Goal: Task Accomplishment & Management: Use online tool/utility

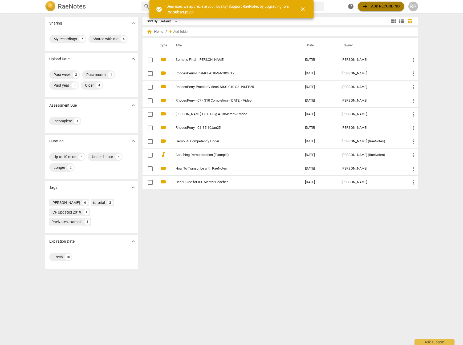
click at [371, 8] on span "add Add recording" at bounding box center [381, 6] width 38 height 6
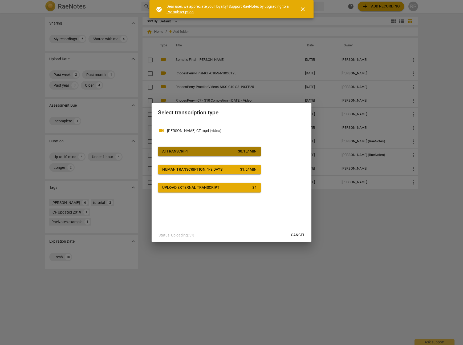
click at [225, 154] on span "AI Transcript $ 0.15 / min" at bounding box center [209, 151] width 94 height 5
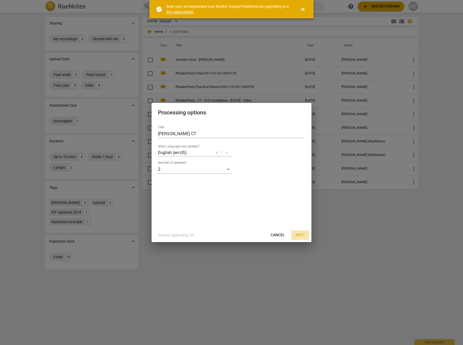
click at [301, 235] on span "Next" at bounding box center [300, 234] width 10 height 5
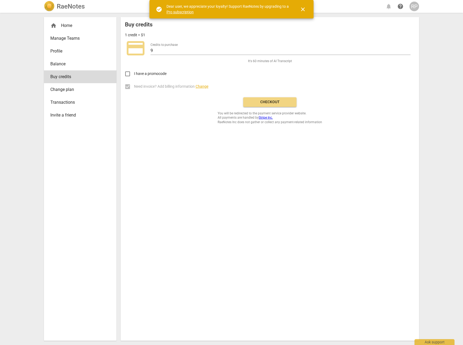
click at [267, 103] on span "Checkout" at bounding box center [269, 101] width 45 height 5
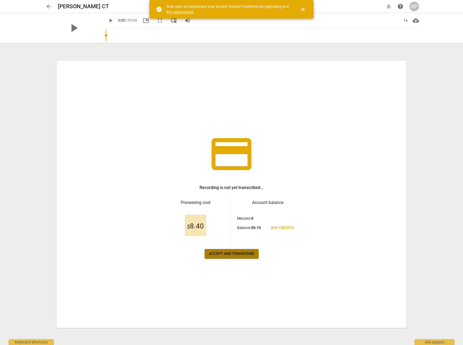
click at [235, 255] on span "Accept and transcribe" at bounding box center [232, 253] width 46 height 5
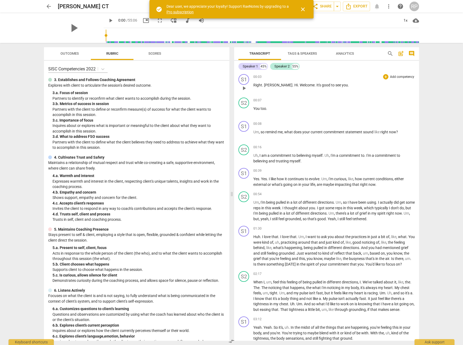
click at [263, 85] on span "." at bounding box center [263, 85] width 2 height 4
drag, startPoint x: 264, startPoint y: 85, endPoint x: 253, endPoint y: 85, distance: 10.1
click at [253, 85] on p "Right . Kim . Hi . Welcome . It's good to see you ." at bounding box center [333, 85] width 161 height 6
click at [287, 86] on span "." at bounding box center [288, 85] width 2 height 4
click at [252, 67] on div "Speaker 1" at bounding box center [250, 66] width 15 height 5
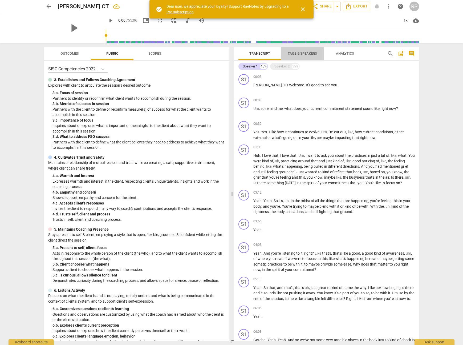
click at [292, 54] on span "Tags & Speakers" at bounding box center [302, 53] width 29 height 4
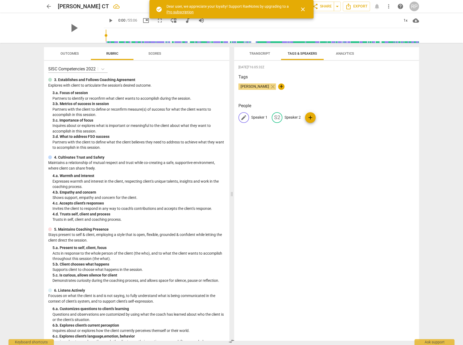
click at [257, 117] on p "Speaker 1" at bounding box center [259, 117] width 16 height 6
type input "Rhodes - Coach"
click at [333, 117] on span "add" at bounding box center [336, 117] width 6 height 6
click at [310, 117] on p "Speaker 2" at bounding box center [318, 117] width 16 height 6
type input "Kim - Client"
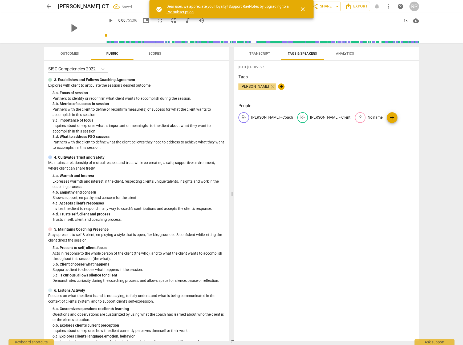
click at [263, 54] on span "Transcript" at bounding box center [259, 53] width 21 height 4
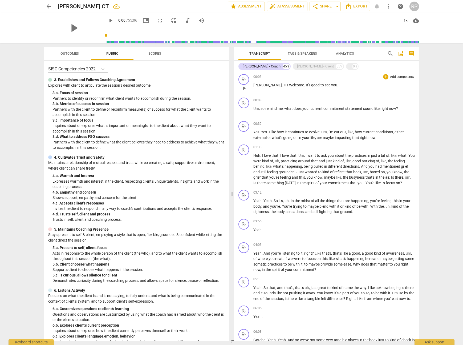
scroll to position [0, 0]
click at [304, 55] on span "Tags & Speakers" at bounding box center [302, 53] width 29 height 4
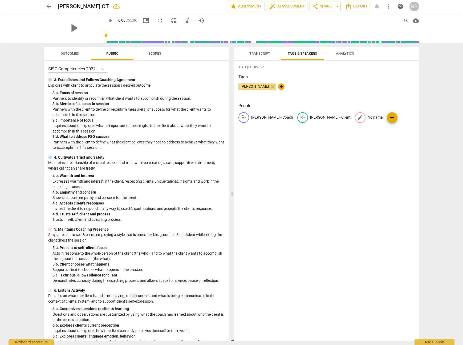
click at [367, 117] on p "No name" at bounding box center [374, 117] width 15 height 6
click at [299, 129] on span "delete" at bounding box center [297, 132] width 6 height 6
click at [310, 116] on p "Kim - Client" at bounding box center [330, 117] width 40 height 6
click at [268, 116] on p "Rhodes - Coach" at bounding box center [272, 117] width 42 height 6
click at [263, 53] on span "Transcript" at bounding box center [259, 53] width 21 height 4
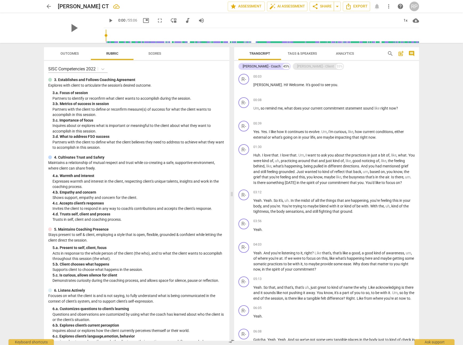
click at [297, 65] on div "Kim - Client" at bounding box center [315, 66] width 37 height 5
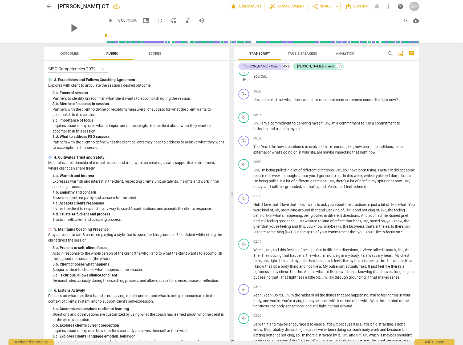
scroll to position [32, 0]
drag, startPoint x: 266, startPoint y: 100, endPoint x: 253, endPoint y: 100, distance: 12.5
click at [253, 100] on p "Um , so remind me , what does your current commitment statement sound like righ…" at bounding box center [333, 100] width 161 height 6
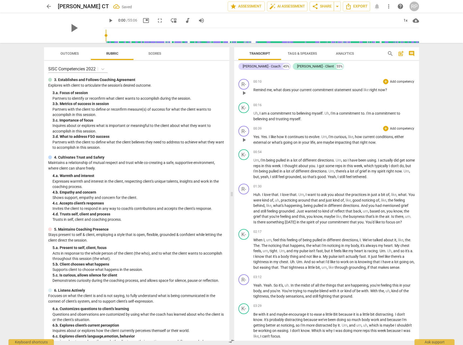
scroll to position [43, 0]
click at [259, 113] on span "," at bounding box center [259, 112] width 2 height 4
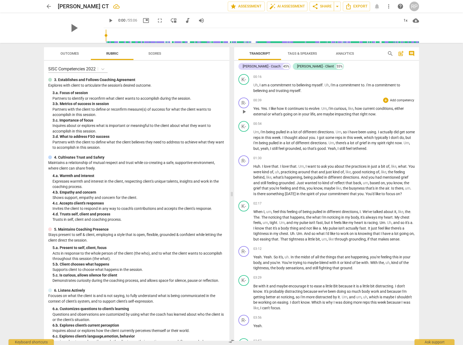
scroll to position [0, 0]
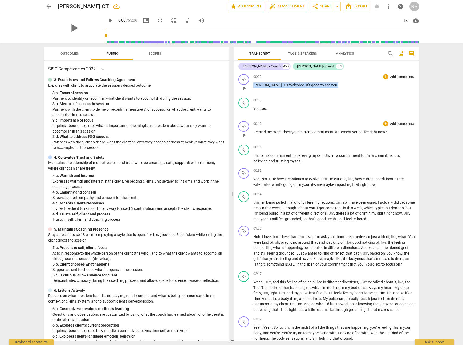
drag, startPoint x: 318, startPoint y: 86, endPoint x: 254, endPoint y: 85, distance: 64.2
click at [253, 85] on p "Kim . Hi ! Welcome . It's good to see you ." at bounding box center [333, 85] width 161 height 6
click at [383, 76] on div "+" at bounding box center [385, 76] width 5 height 5
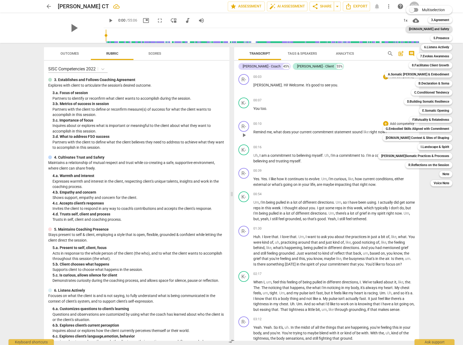
click at [434, 30] on b "4.Trust and Safety" at bounding box center [429, 29] width 40 height 6
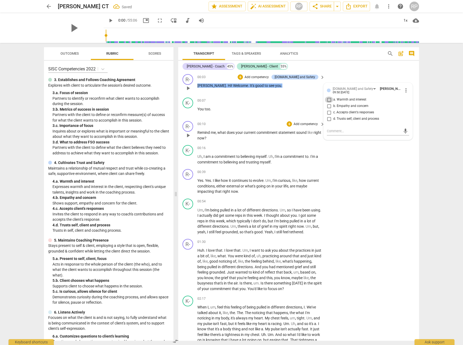
click at [328, 99] on input "a. Warmth and interest" at bounding box center [329, 99] width 9 height 6
checkbox input "true"
click at [347, 131] on textarea at bounding box center [364, 130] width 74 height 5
type textarea "R"
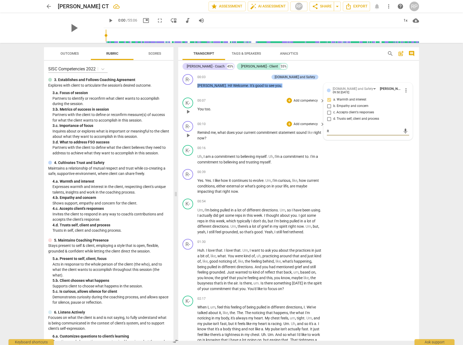
type textarea "Ro"
type textarea "Rol"
type textarea "Roll"
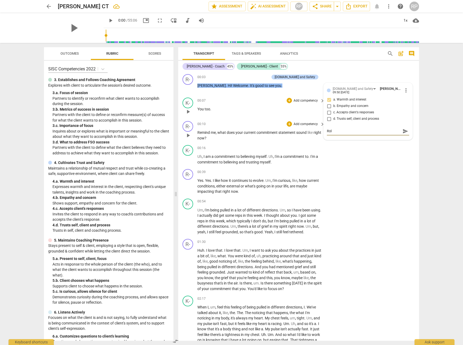
type textarea "Roll"
type textarea "Rolli"
type textarea "Rollin"
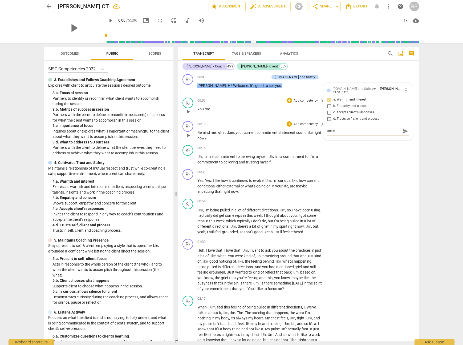
type textarea "Rolling"
type textarea "Rolling o"
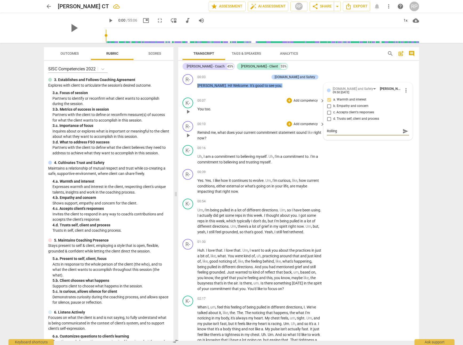
type textarea "Rolling o"
type textarea "Rolling ou"
type textarea "Rolling out"
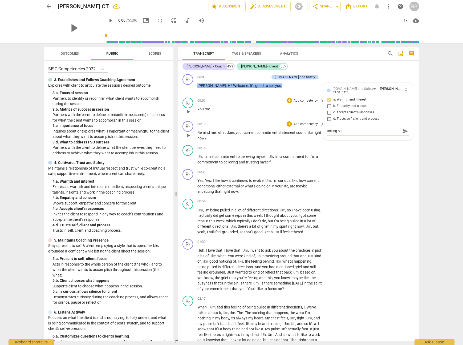
type textarea "Rolling out t"
type textarea "Rolling out th"
type textarea "Rolling out the"
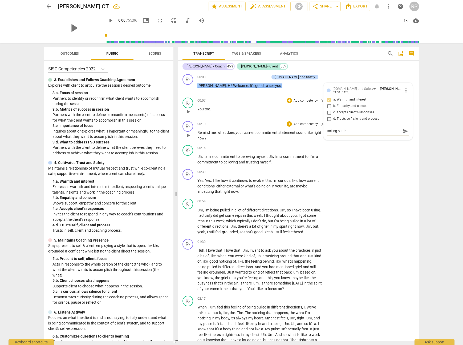
type textarea "Rolling out the"
type textarea "Rolling out the w"
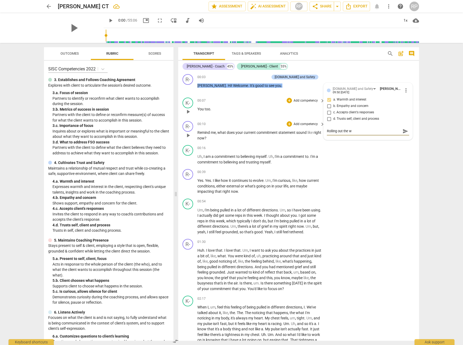
type textarea "Rolling out the we"
type textarea "Rolling out the wel"
type textarea "Rolling out the welc"
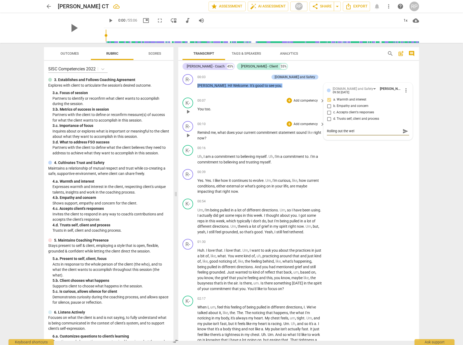
type textarea "Rolling out the welc"
type textarea "Rolling out the welco"
type textarea "Rolling out the welcom"
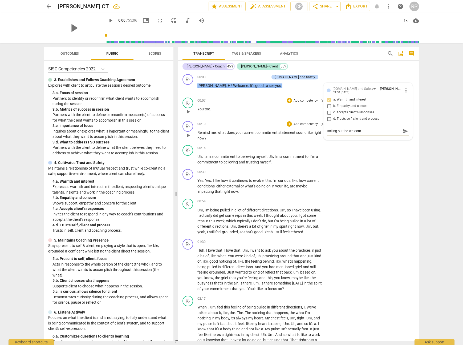
type textarea "Rolling out the welcome"
type textarea "Rolling out the welcome m"
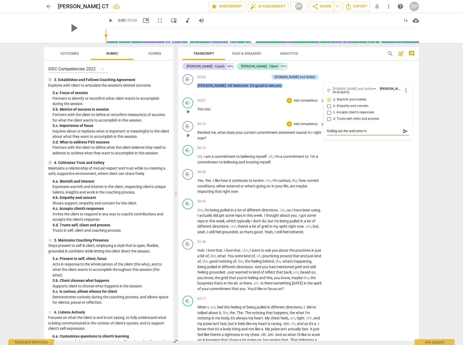
type textarea "Rolling out the welcome ma"
type textarea "Rolling out the welcome mat"
type textarea "Rolling out the welcome ma"
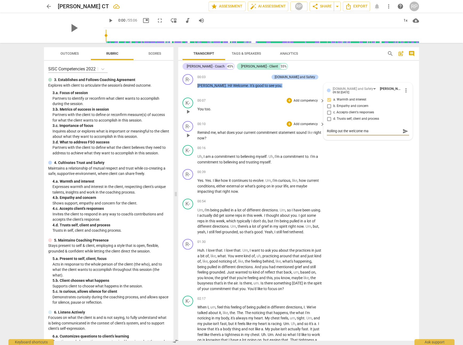
type textarea "Rolling out the welcome mat"
type textarea "Rolling out the welcome mat f"
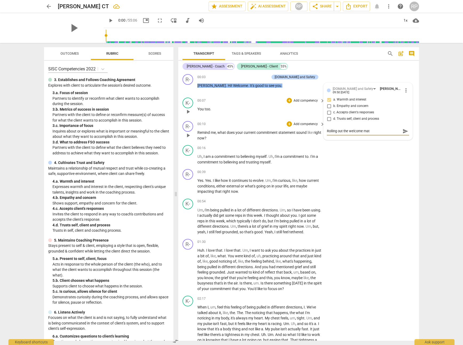
type textarea "Rolling out the welcome mat f"
type textarea "Rolling out the welcome mat fo"
type textarea "Rolling out the welcome mat for"
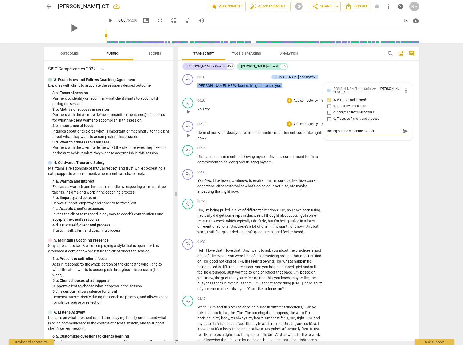
type textarea "Rolling out the welcome mat for"
type textarea "Rolling out the welcome mat for c"
type textarea "Rolling out the welcome mat for cl"
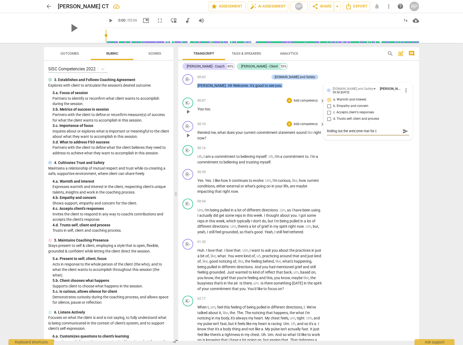
type textarea "Rolling out the welcome mat for cl"
type textarea "Rolling out the welcome mat for cli"
type textarea "Rolling out the welcome mat for clie"
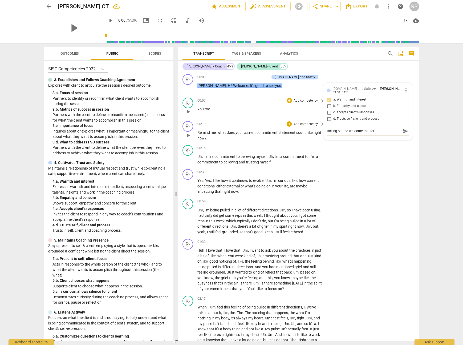
type textarea "Rolling out the welcome mat for clien"
type textarea "Rolling out the welcome mat for client"
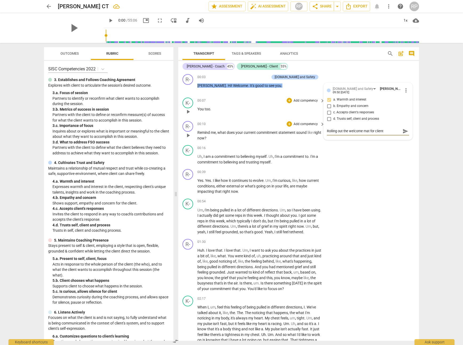
type textarea "Rolling out the welcome mat for client"
type textarea "Rolling out the welcome mat for client t"
type textarea "Rolling out the welcome mat for client to"
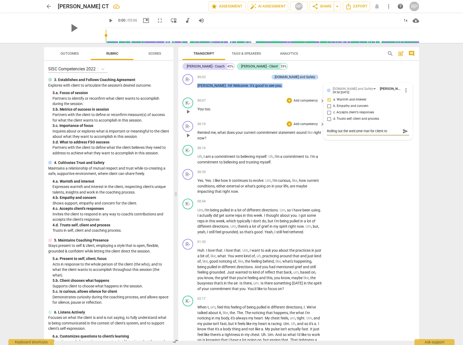
type textarea "Rolling out the welcome mat for client to"
type textarea "Rolling out the welcome mat for client t"
type textarea "Rolling out the welcome mat for client"
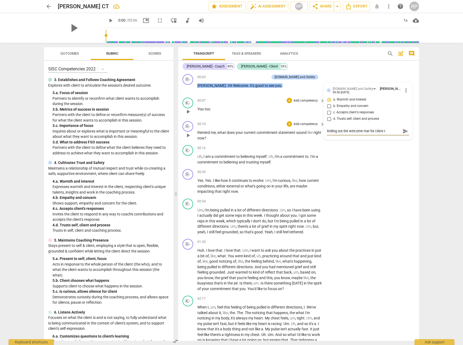
type textarea "Rolling out the welcome mat for client"
type textarea "Rolling out the welcome mat for client."
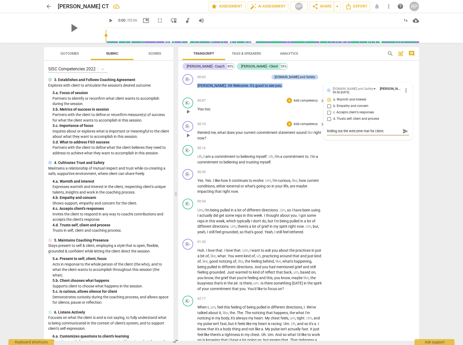
type textarea "Rolling out the welcome mat for client."
click at [391, 133] on textarea "Rolling out the welcome mat for client." at bounding box center [364, 133] width 74 height 10
drag, startPoint x: 391, startPoint y: 132, endPoint x: 369, endPoint y: 132, distance: 21.8
click at [369, 132] on textarea "Rolling out the welcome mat for client." at bounding box center [364, 133] width 74 height 10
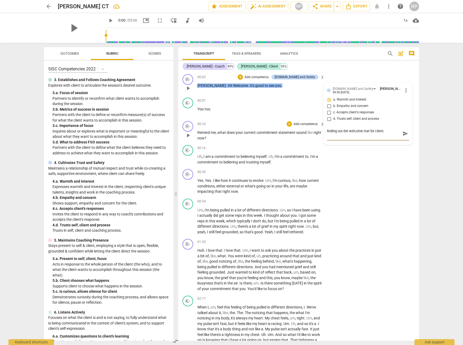
type textarea "Rolling out the welcome mat"
type textarea "Rolling out the welcome mat."
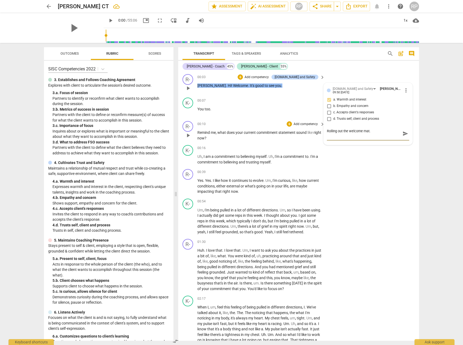
type textarea "Rolling out the welcome mat."
click at [403, 134] on span "send" at bounding box center [405, 133] width 6 height 6
click at [266, 125] on div "00:10 + Add competency keyboard_arrow_right" at bounding box center [261, 124] width 128 height 6
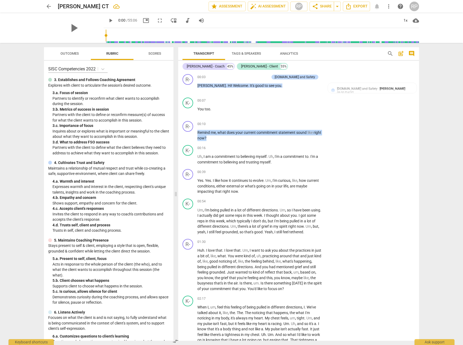
drag, startPoint x: 224, startPoint y: 138, endPoint x: 211, endPoint y: 130, distance: 15.4
click at [197, 134] on p "Remind me , what does your current commitment statement sound like right now ?" at bounding box center [259, 135] width 125 height 11
click at [289, 123] on div "+" at bounding box center [288, 123] width 5 height 5
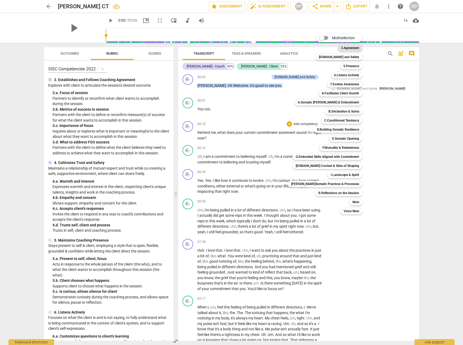
click at [345, 47] on b "3.Agreement" at bounding box center [350, 48] width 18 height 6
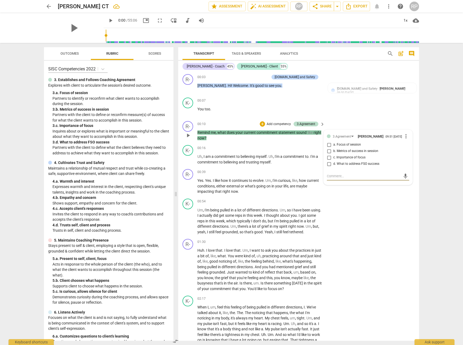
click at [329, 159] on input "c. Importance of focus" at bounding box center [329, 157] width 9 height 6
checkbox input "true"
click at [337, 175] on div "mic" at bounding box center [368, 176] width 82 height 9
click at [337, 178] on textarea at bounding box center [364, 175] width 74 height 5
type textarea "Be"
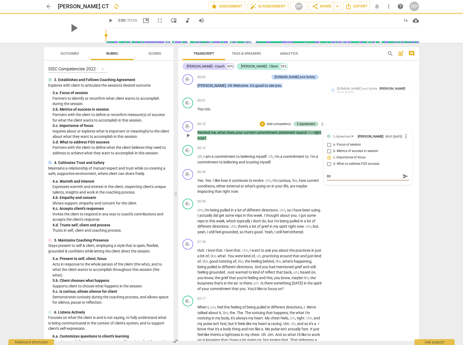
type textarea "Bef"
type textarea "Befo"
type textarea "Befor"
type textarea "Before"
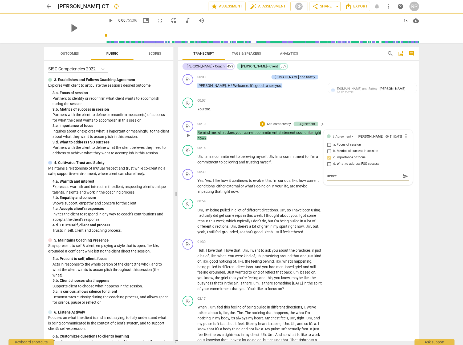
type textarea "Before"
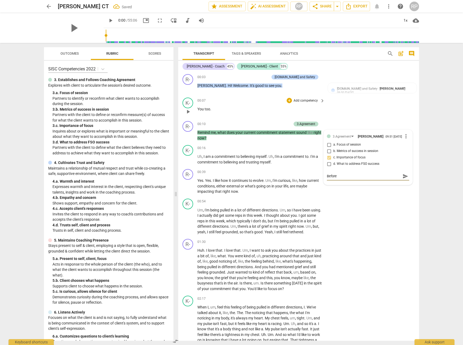
type textarea "Before g"
type textarea "Before go"
type textarea "Before goi"
type textarea "Before goin"
type textarea "Before going"
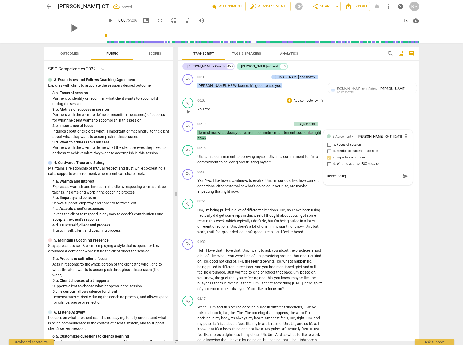
type textarea "Before going"
type textarea "Before going i"
type textarea "Before going in"
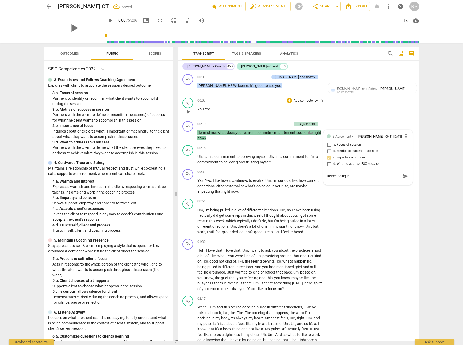
type textarea "Before going int"
type textarea "Before going into"
type textarea "Before going into t"
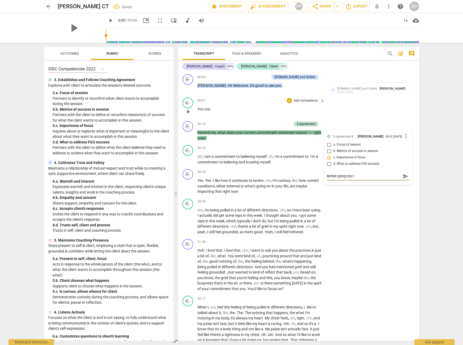
type textarea "Before going into te"
type textarea "Before going into teh"
type textarea "Before going into teh l"
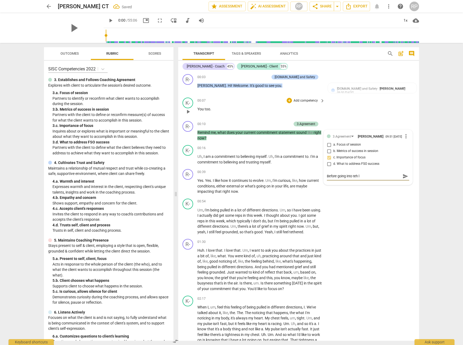
type textarea "Before going into teh li"
type textarea "Before going into teh lit"
type textarea "Before going into teh litt"
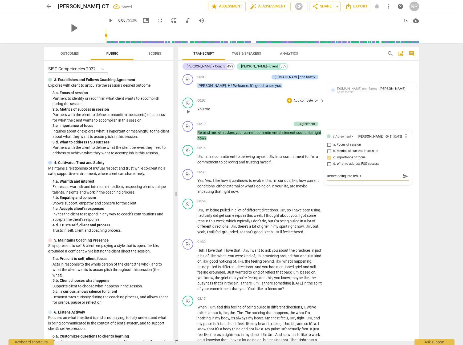
type textarea "Before going into teh litt"
type textarea "Before going into teh lit"
type textarea "Before going into teh li"
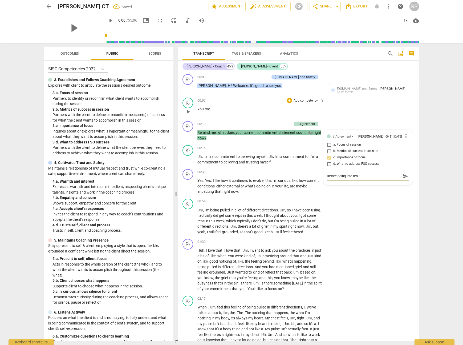
type textarea "Before going into teh l"
type textarea "Before going into teh"
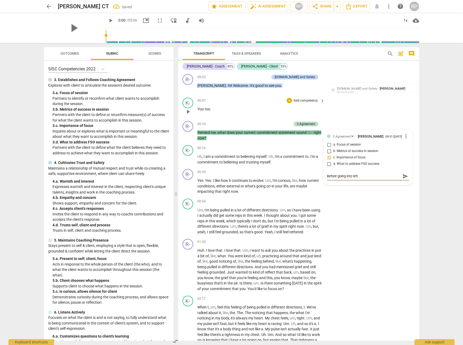
type textarea "Before going into teh"
type textarea "Before going into te"
type textarea "Before going into t"
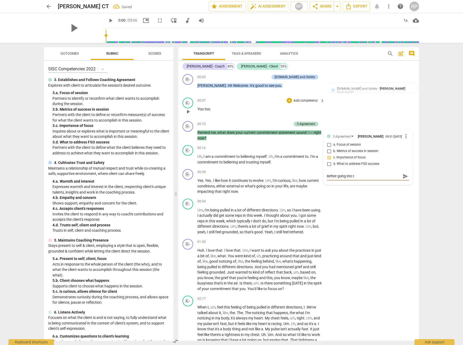
type textarea "Before going into th"
type textarea "Before going into tht"
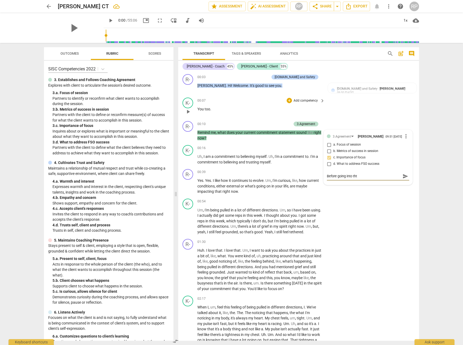
type textarea "Before going into tht"
type textarea "Before going into th"
type textarea "Before going into the"
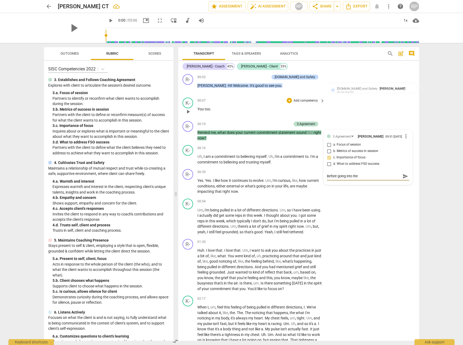
type textarea "Before going into the"
type textarea "Before going into the l"
type textarea "Before going into the li"
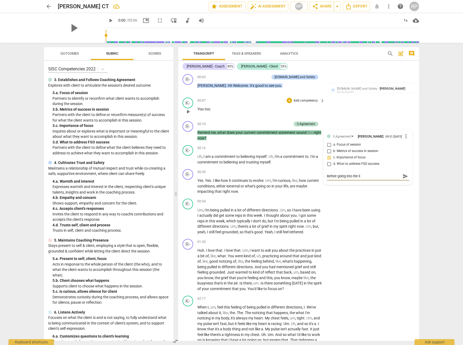
type textarea "Before going into the lit"
type textarea "Before going into the litt"
type textarea "Before going into the littl"
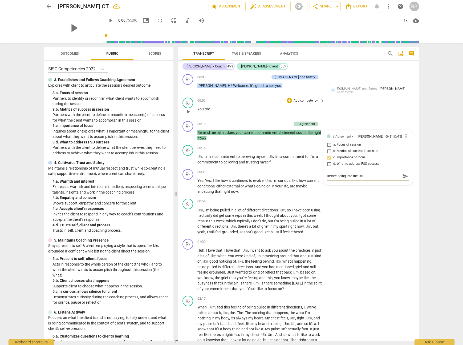
type textarea "Before going into the little"
type textarea "Before going into the little a"
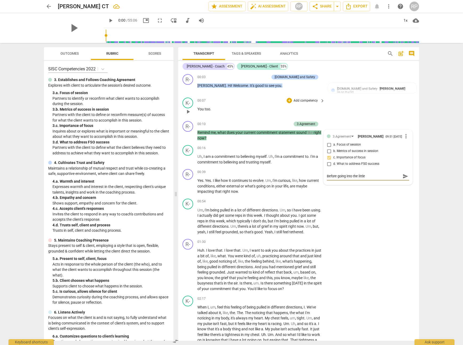
type textarea "Before going into the little a"
type textarea "Before going into the little a,"
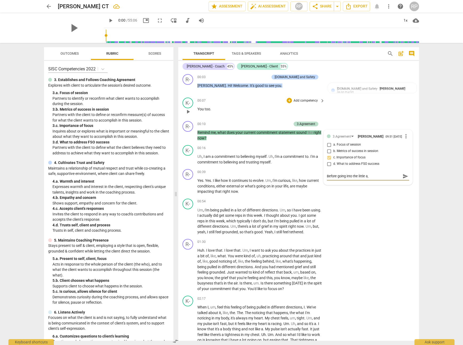
type textarea "Before going into the little a, I"
type textarea "Before going into the little a, I e"
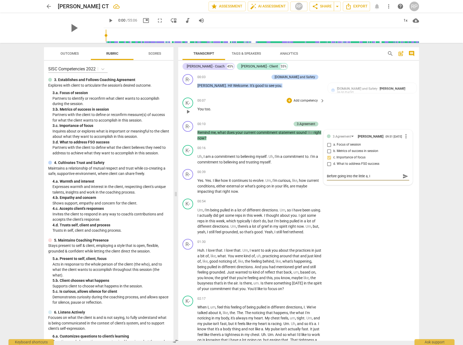
type textarea "Before going into the little a, I e"
type textarea "Before going into the little a, I"
type textarea "Before going into the little a, I l"
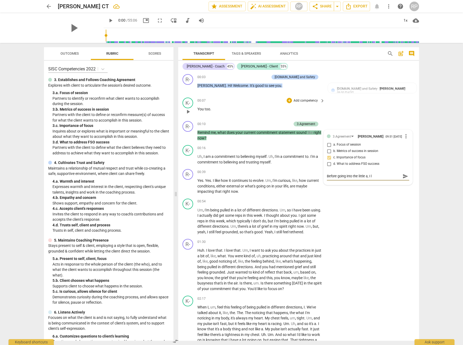
type textarea "Before going into the little a, I li"
type textarea "Before going into the little a, I lik"
type textarea "Before going into the little a, I like"
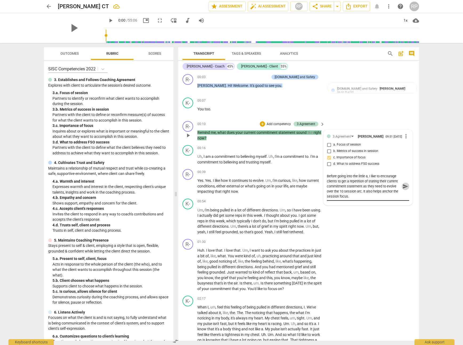
click at [402, 188] on span "send" at bounding box center [405, 186] width 6 height 6
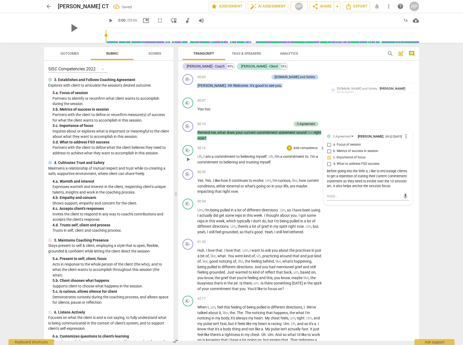
click at [259, 160] on span "trusting" at bounding box center [253, 162] width 14 height 4
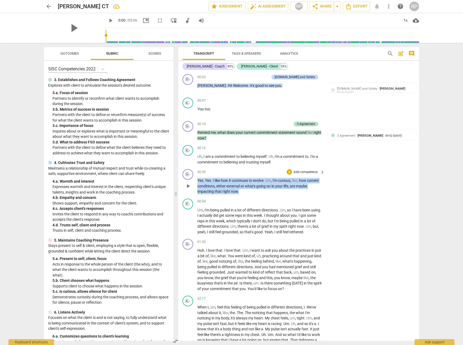
drag, startPoint x: 239, startPoint y: 191, endPoint x: 194, endPoint y: 182, distance: 45.9
click at [194, 182] on div "R- play_arrow pause 00:39 + Add competency keyboard_arrow_right Yes . Yes . I l…" at bounding box center [298, 182] width 241 height 30
click at [288, 171] on div "+" at bounding box center [288, 171] width 5 height 5
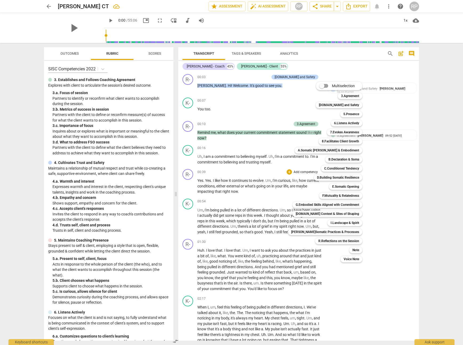
click at [247, 194] on div at bounding box center [231, 172] width 463 height 345
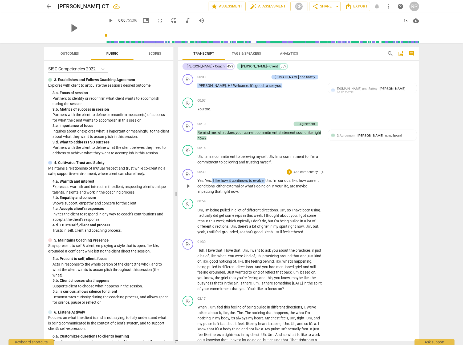
drag, startPoint x: 266, startPoint y: 180, endPoint x: 236, endPoint y: 173, distance: 30.3
click at [212, 180] on p "Yes . Yes . I like how it continues to evolve . Um , I'm curious , like , how c…" at bounding box center [259, 186] width 125 height 17
click at [290, 171] on div "+" at bounding box center [288, 171] width 5 height 5
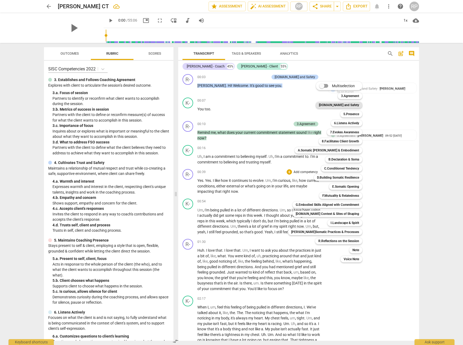
click at [350, 105] on b "4.Trust and Safety" at bounding box center [339, 105] width 40 height 6
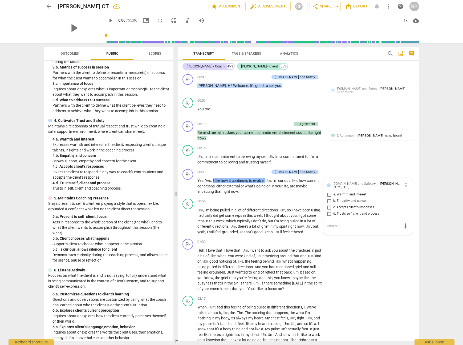
scroll to position [43, 0]
click at [330, 208] on input "c. Accepts client's responses" at bounding box center [329, 207] width 9 height 6
click at [351, 226] on textarea at bounding box center [364, 225] width 74 height 5
click at [404, 226] on span "send" at bounding box center [405, 226] width 6 height 6
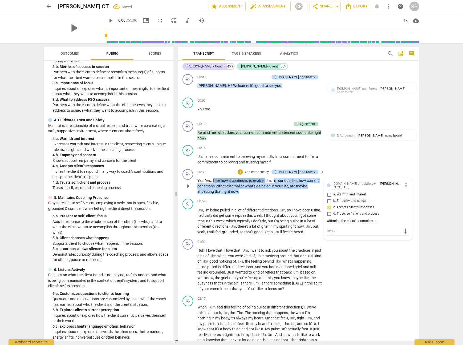
drag, startPoint x: 274, startPoint y: 181, endPoint x: 251, endPoint y: 189, distance: 24.4
click at [251, 189] on p "Yes . Yes . I like how it continues to evolve . Um , I'm curious , like , how c…" at bounding box center [259, 186] width 125 height 17
click at [243, 185] on div "+" at bounding box center [242, 184] width 5 height 5
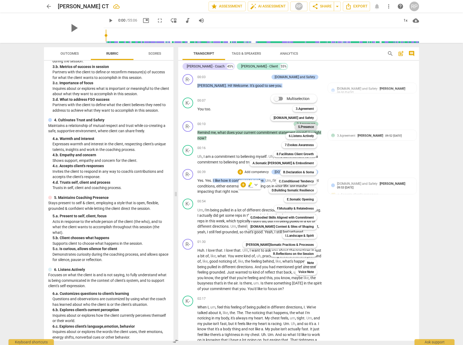
click at [298, 126] on b "5.Presence" at bounding box center [306, 127] width 16 height 6
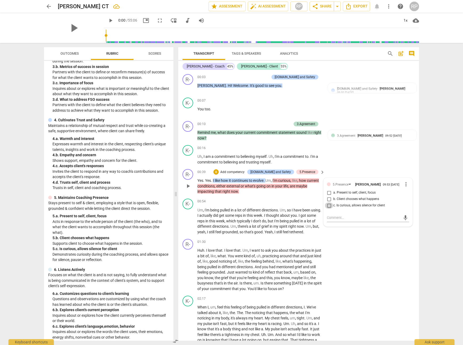
click at [328, 204] on input "c. Is curious, allows silence for client" at bounding box center [329, 205] width 9 height 6
click at [340, 219] on textarea at bounding box center [364, 217] width 74 height 5
click at [404, 220] on span "send" at bounding box center [405, 220] width 6 height 6
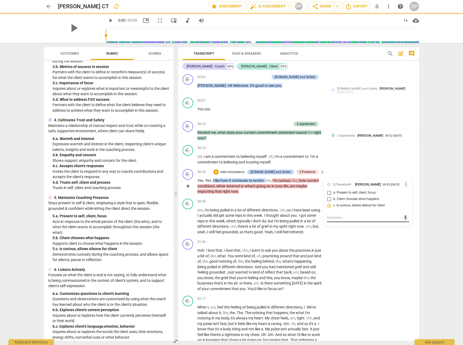
scroll to position [0, 0]
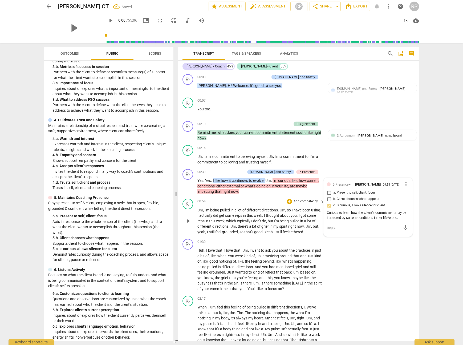
click at [257, 225] on span "lot" at bounding box center [254, 226] width 5 height 4
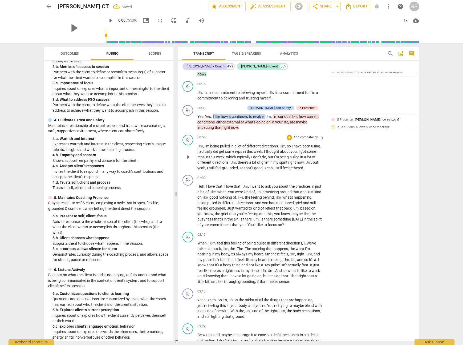
scroll to position [68, 0]
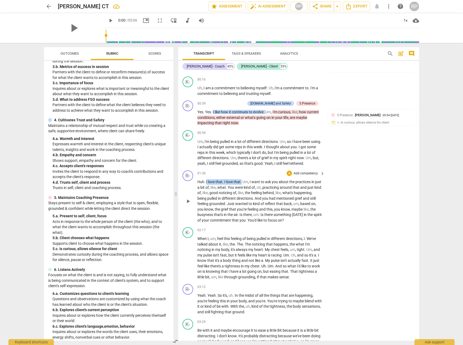
drag, startPoint x: 241, startPoint y: 182, endPoint x: 206, endPoint y: 182, distance: 34.6
click at [206, 182] on p "Huh . I love that . I love that . Um , I want to ask you about the practices in…" at bounding box center [259, 201] width 125 height 44
click at [289, 173] on div "+" at bounding box center [288, 172] width 5 height 5
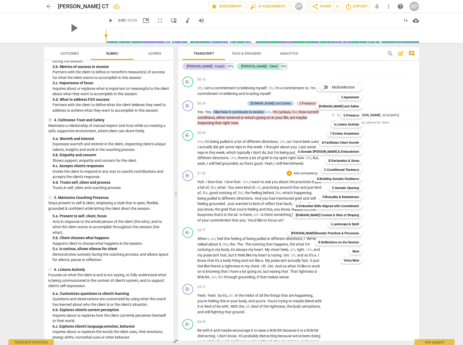
click at [235, 230] on div at bounding box center [231, 172] width 463 height 345
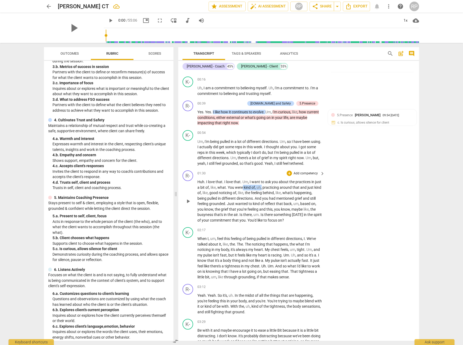
drag, startPoint x: 268, startPoint y: 188, endPoint x: 250, endPoint y: 187, distance: 18.1
click at [250, 187] on p "Huh . I love that . I love that . Um , I want to ask you about the practices in…" at bounding box center [259, 201] width 125 height 44
drag, startPoint x: 268, startPoint y: 188, endPoint x: 314, endPoint y: 189, distance: 45.6
click at [314, 189] on p "Huh . I love that . I love that . Um , I want to ask you about the practices in…" at bounding box center [259, 201] width 125 height 44
drag, startPoint x: 224, startPoint y: 194, endPoint x: 217, endPoint y: 193, distance: 7.2
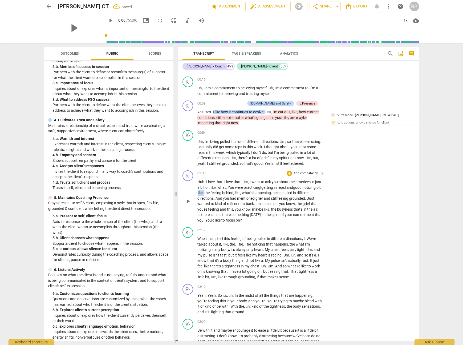
click at [217, 193] on p "Huh . I love that . I love that . Um , I want to ask you about the practices in…" at bounding box center [259, 201] width 125 height 44
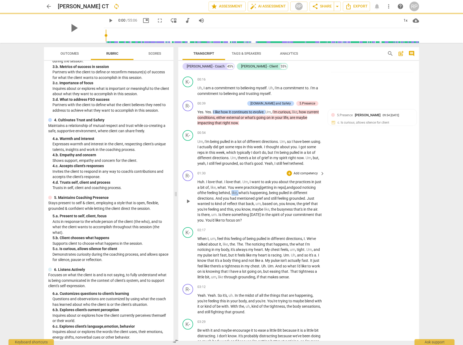
drag, startPoint x: 254, startPoint y: 194, endPoint x: 246, endPoint y: 194, distance: 8.3
click at [247, 194] on p "Huh . I love that . I love that . Um , I want to ask you about the practices in…" at bounding box center [259, 201] width 125 height 44
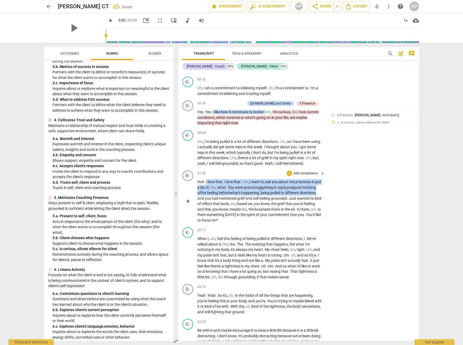
drag, startPoint x: 214, startPoint y: 199, endPoint x: 206, endPoint y: 184, distance: 16.3
click at [206, 184] on p "Huh . I love that . I love that . Um , I want to ask you about the practices in…" at bounding box center [259, 201] width 125 height 44
click at [287, 173] on div "+" at bounding box center [288, 172] width 5 height 5
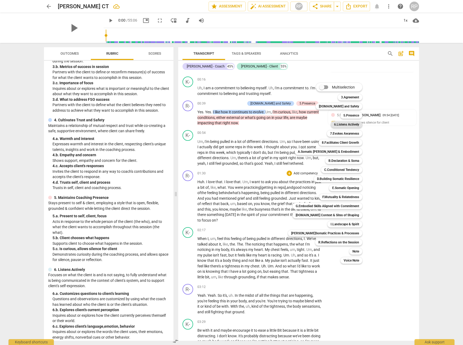
click at [347, 124] on b "6.Listens Actively" at bounding box center [346, 124] width 25 height 6
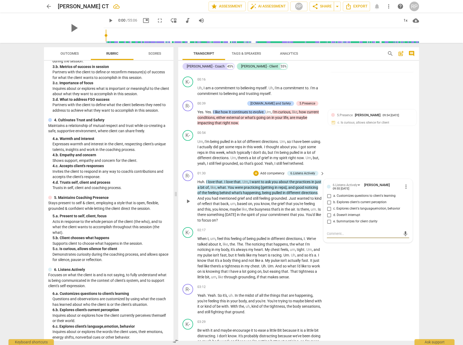
click at [329, 222] on input "e. Summarizes for client clarity" at bounding box center [329, 221] width 9 height 6
click at [333, 234] on textarea at bounding box center [364, 233] width 74 height 5
click at [406, 240] on span "send" at bounding box center [405, 239] width 6 height 6
click at [264, 217] on p "Huh . I love that . I love that . Um , I want to ask you about the practices in…" at bounding box center [259, 201] width 125 height 44
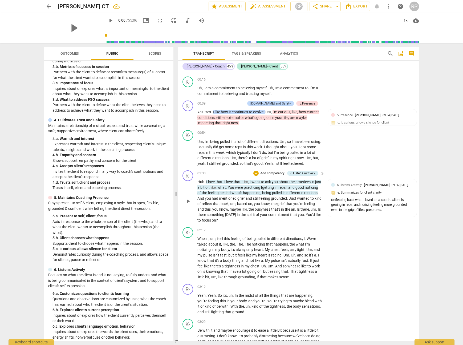
click at [237, 203] on span "," at bounding box center [236, 203] width 2 height 4
drag, startPoint x: 289, startPoint y: 204, endPoint x: 272, endPoint y: 204, distance: 16.8
click at [272, 204] on p "Huh . I love that . I love that . Um , I want to ask you about the practices in…" at bounding box center [259, 201] width 125 height 44
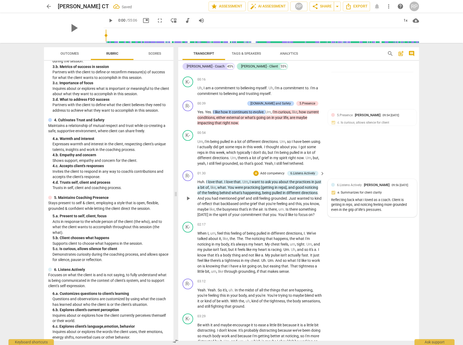
click at [379, 212] on div "6.Listens Actively Rhodes Perry 09:56 10-10-2025 e. Summarizes for client clari…" at bounding box center [372, 198] width 89 height 38
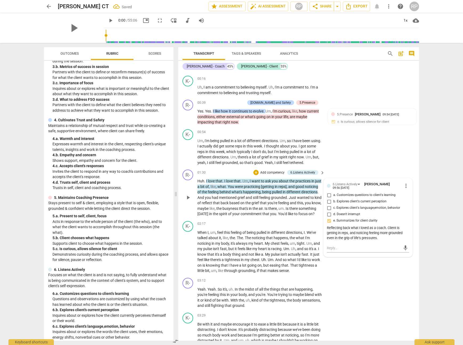
scroll to position [69, 0]
drag, startPoint x: 378, startPoint y: 237, endPoint x: 325, endPoint y: 230, distance: 53.8
click at [325, 230] on div "6.Listens Actively Rhodes Perry 09:56 10-10-2025 more_vert a. Customizes questi…" at bounding box center [367, 217] width 89 height 78
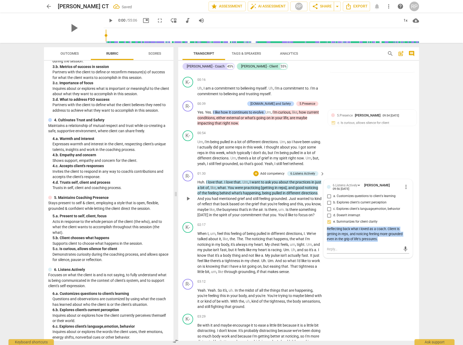
copy div "Reflecting back what I loved as a coach. Client is getting in reps, and noticin…"
click at [232, 214] on span "of" at bounding box center [230, 214] width 4 height 4
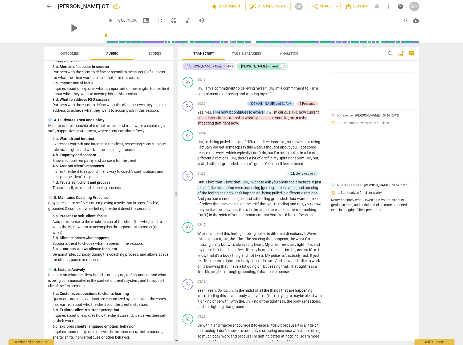
click at [213, 204] on span "reflect" at bounding box center [207, 204] width 11 height 4
drag, startPoint x: 226, startPoint y: 203, endPoint x: 213, endPoint y: 203, distance: 13.0
click at [213, 203] on p "Huh . I love that . I love that . Um , I want to ask you about the practices in…" at bounding box center [259, 198] width 125 height 38
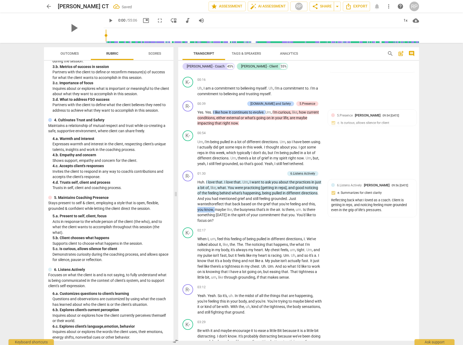
drag, startPoint x: 215, startPoint y: 210, endPoint x: 191, endPoint y: 210, distance: 23.4
click at [191, 210] on div "R- play_arrow pause 01:30 + Add competency 6.Listens Actively keyboard_arrow_ri…" at bounding box center [298, 196] width 241 height 57
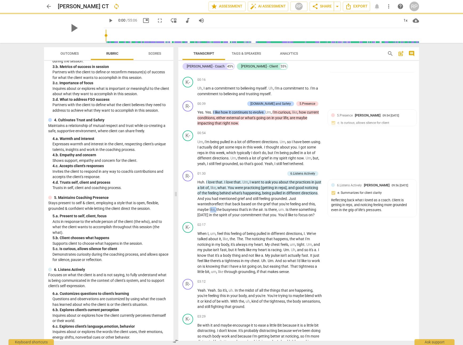
drag, startPoint x: 217, startPoint y: 210, endPoint x: 210, endPoint y: 210, distance: 7.2
click at [210, 210] on p "Huh . I love that . I love that . Um , I want to ask you about the practices in…" at bounding box center [259, 198] width 125 height 38
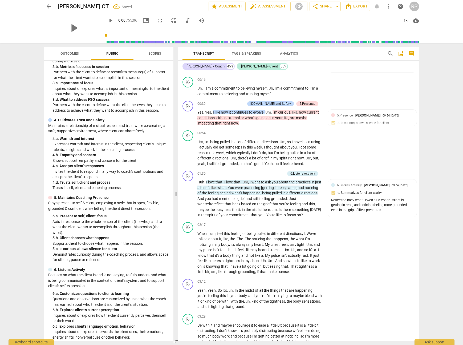
click at [278, 210] on span "." at bounding box center [278, 209] width 2 height 4
click at [284, 215] on p "Huh . I love that . I love that . Um , I want to ask you about the practices in…" at bounding box center [259, 198] width 125 height 38
drag, startPoint x: 256, startPoint y: 215, endPoint x: 245, endPoint y: 215, distance: 11.2
click at [245, 215] on p "Huh . I love that . I love that . Um , I want to ask you about the practices in…" at bounding box center [259, 198] width 125 height 38
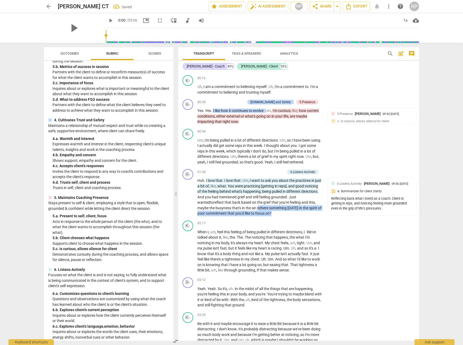
drag, startPoint x: 277, startPoint y: 214, endPoint x: 258, endPoint y: 209, distance: 20.0
click at [258, 209] on p "Huh . I love that . I love that . Um , I want to ask you about the practices in…" at bounding box center [259, 197] width 125 height 38
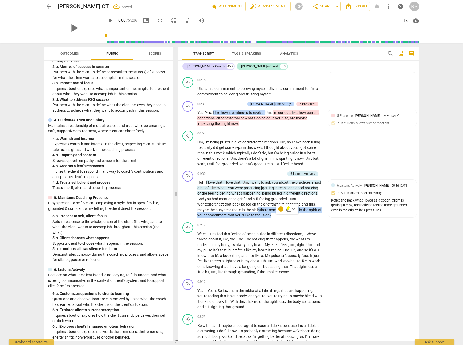
scroll to position [66, 0]
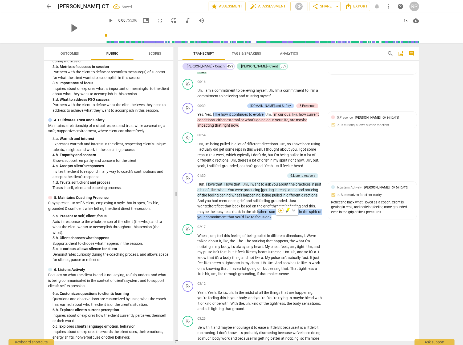
click at [281, 211] on div "+" at bounding box center [280, 209] width 5 height 5
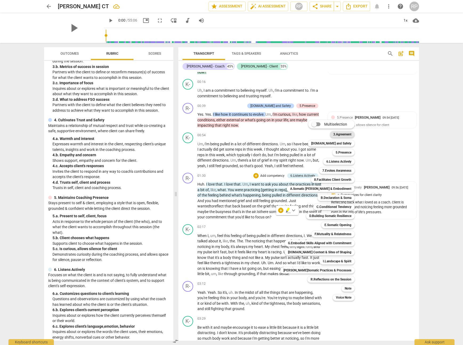
click at [340, 135] on b "3.Agreement" at bounding box center [342, 134] width 18 height 6
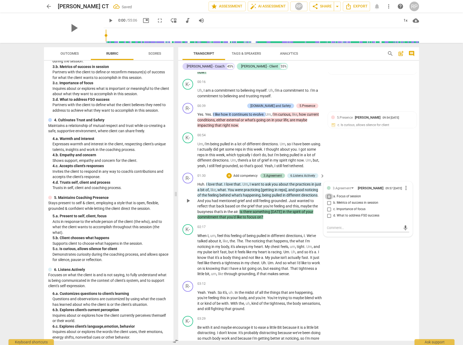
click at [328, 198] on input "a. Focus of session" at bounding box center [329, 196] width 9 height 6
click at [337, 230] on textarea at bounding box center [364, 227] width 74 height 5
click at [402, 232] on span "send" at bounding box center [405, 230] width 6 height 6
